Goal: Check status

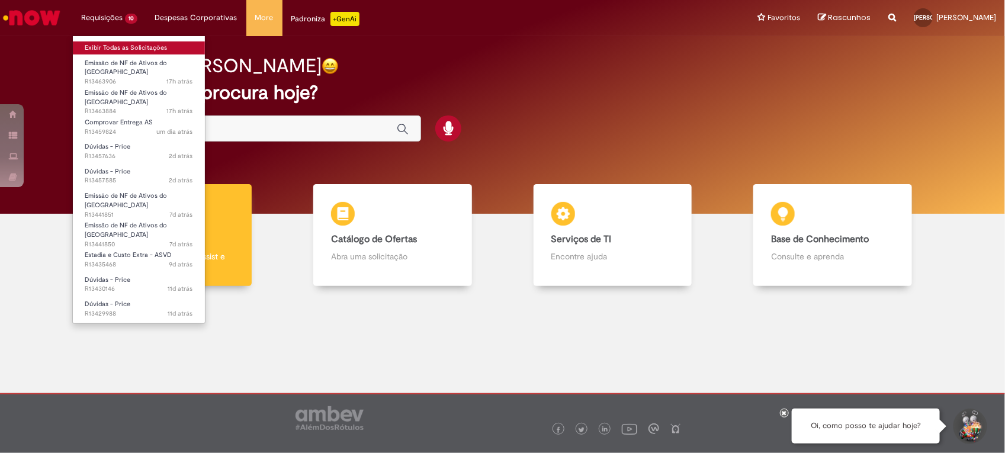
click at [114, 44] on link "Exibir Todas as Solicitações" at bounding box center [139, 47] width 132 height 13
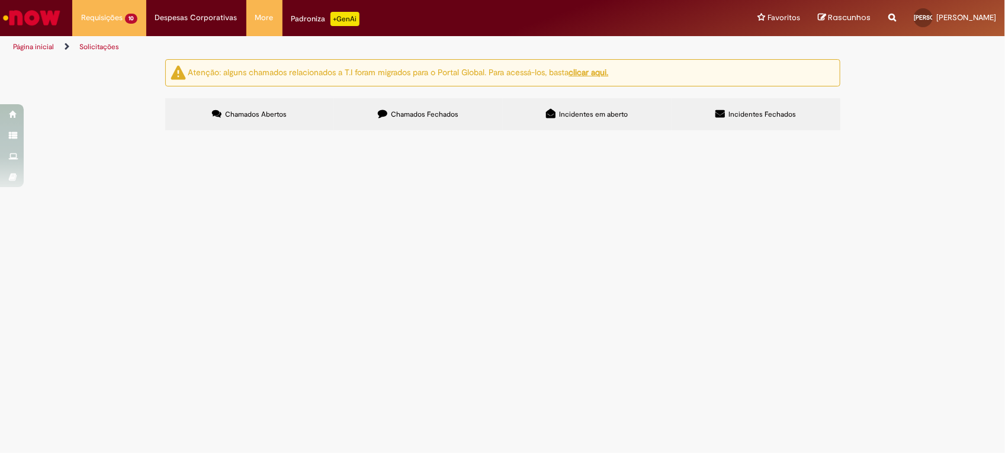
click at [411, 120] on label "Chamados Fechados" at bounding box center [418, 114] width 169 height 32
click at [276, 113] on span "Chamados Abertos" at bounding box center [256, 114] width 62 height 9
click at [0, 0] on span "boa tarde, Solicito a nf dos paletes" at bounding box center [0, 0] width 0 height 0
click at [0, 0] on span "Emissão de NF de Ativos do [GEOGRAPHIC_DATA]" at bounding box center [0, 0] width 0 height 0
click at [369, 214] on main "Solicitações Atenção: alguns chamados relacionados a T.I foram migrados para o …" at bounding box center [502, 256] width 1005 height 394
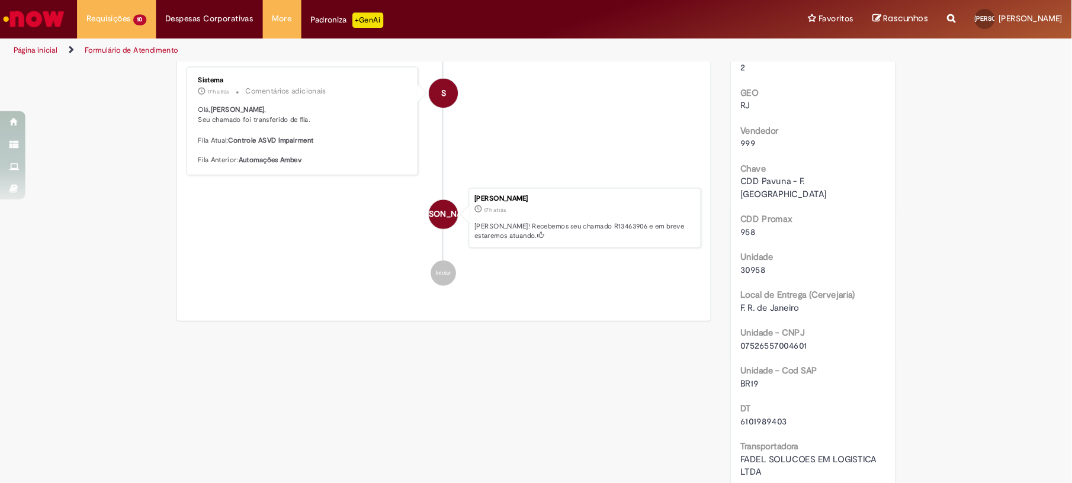
scroll to position [438, 0]
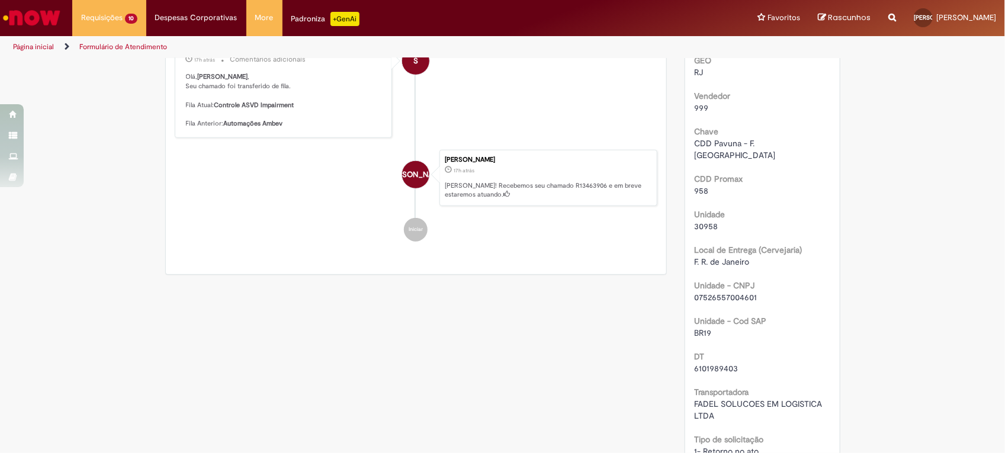
click at [709, 363] on span "6101989403" at bounding box center [716, 368] width 44 height 11
click at [717, 363] on span "6101989403" at bounding box center [716, 368] width 44 height 11
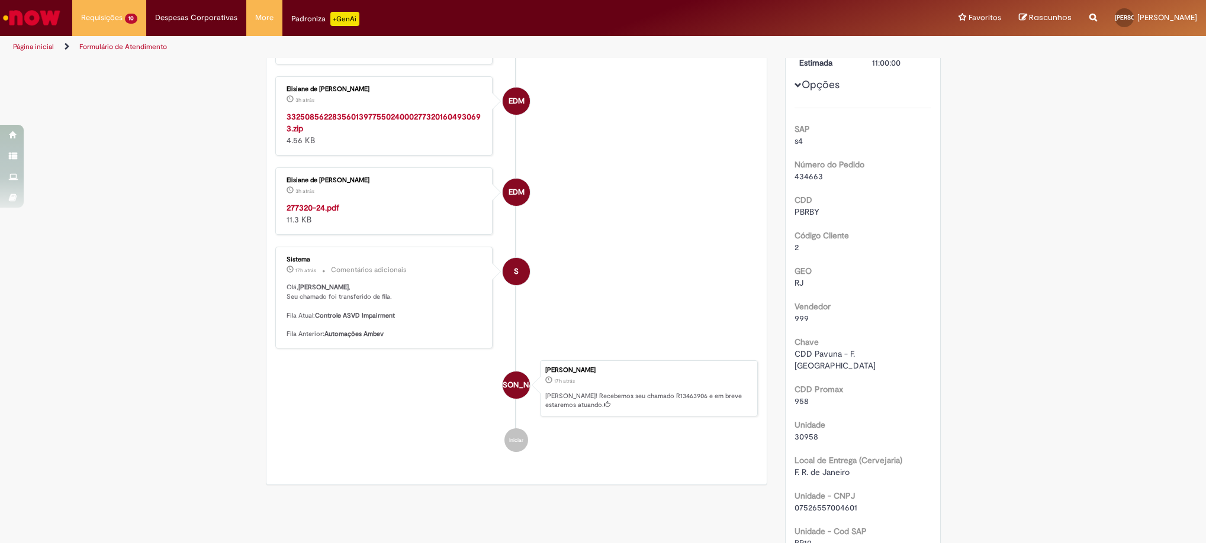
scroll to position [316, 0]
